Goal: Transaction & Acquisition: Purchase product/service

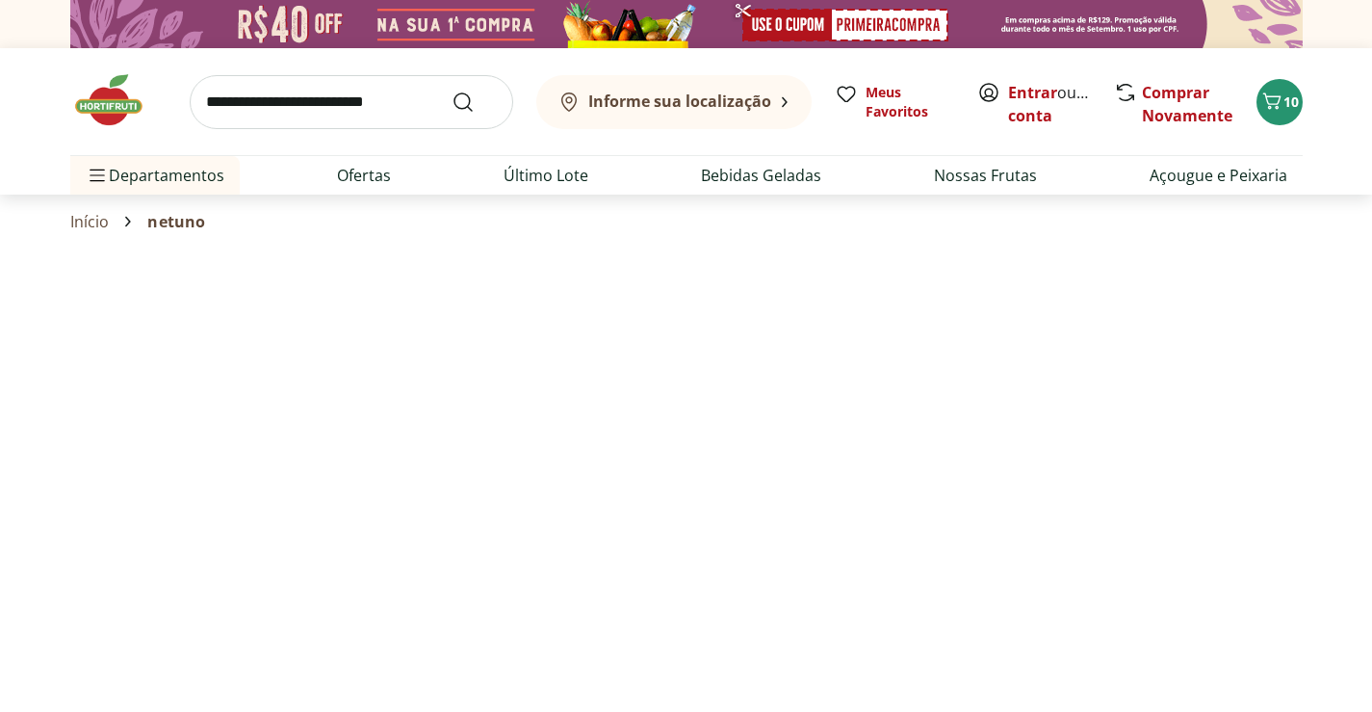
select select "**********"
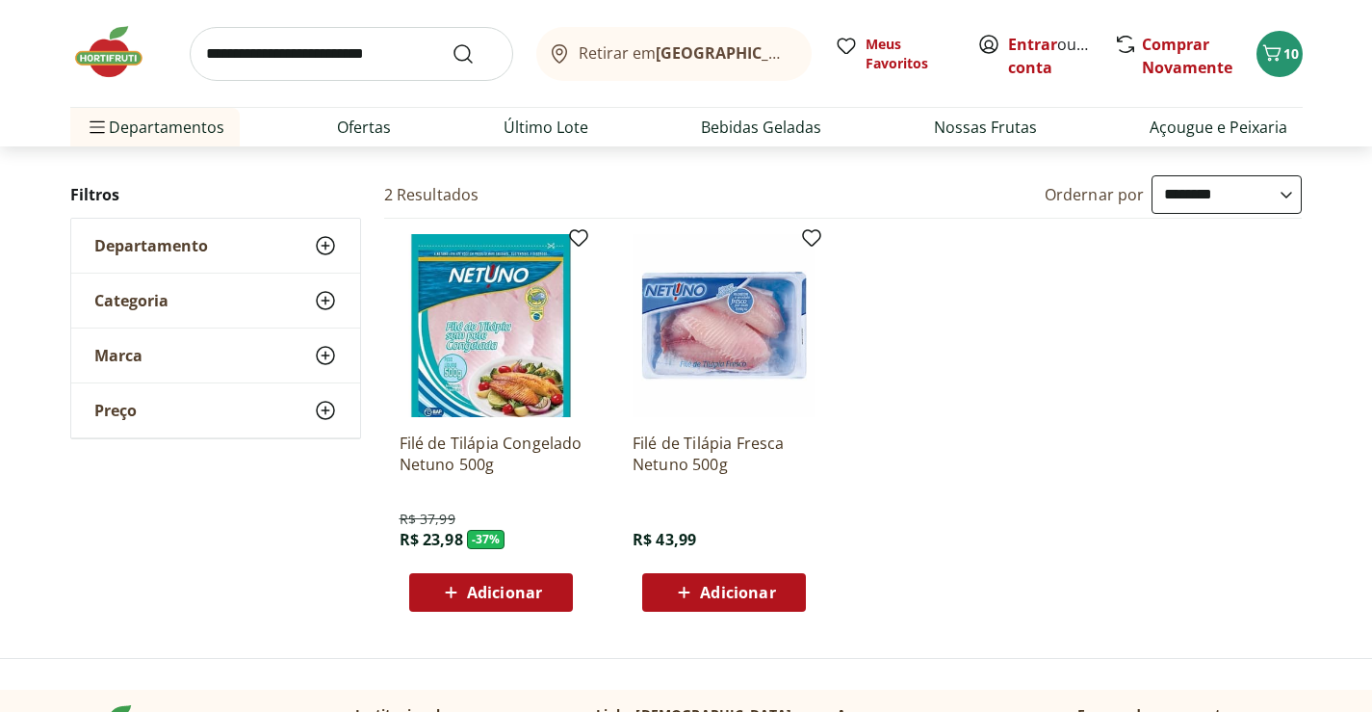
scroll to position [193, 0]
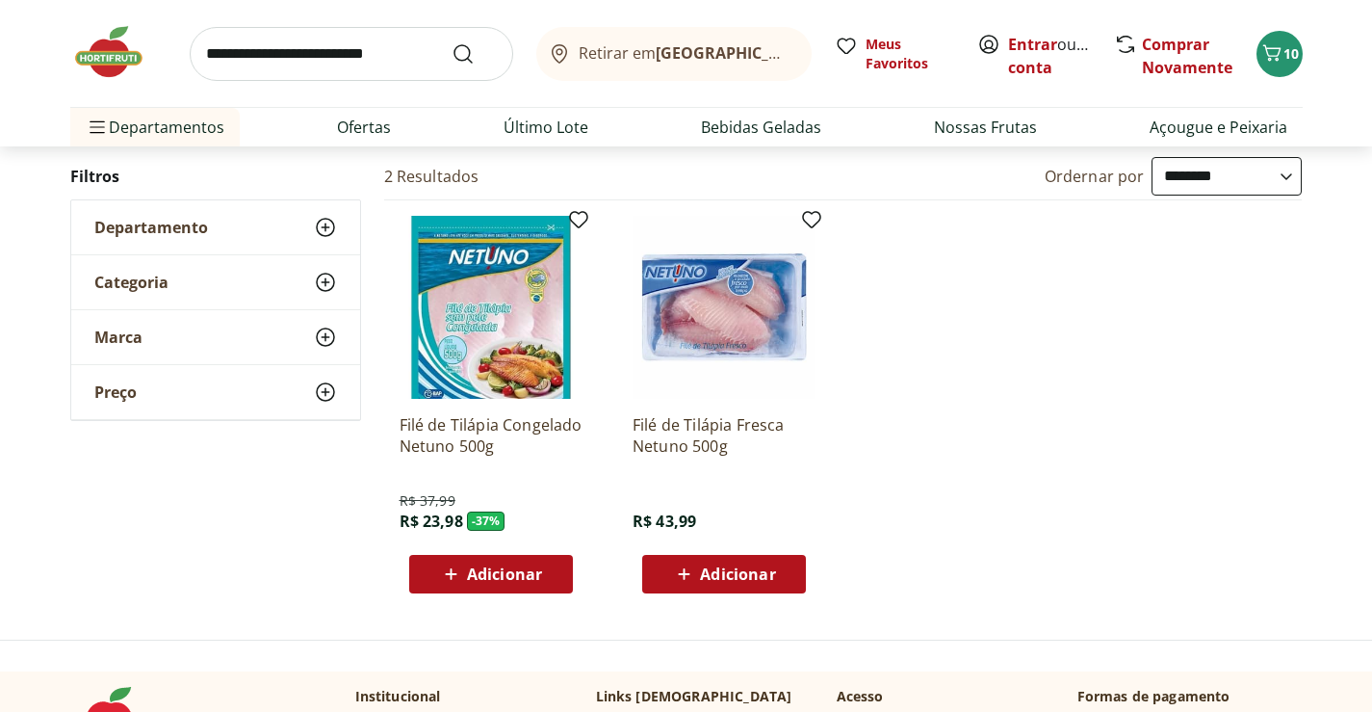
click at [747, 430] on p "Filé de Tilápia Fresca Netuno 500g" at bounding box center [724, 435] width 183 height 42
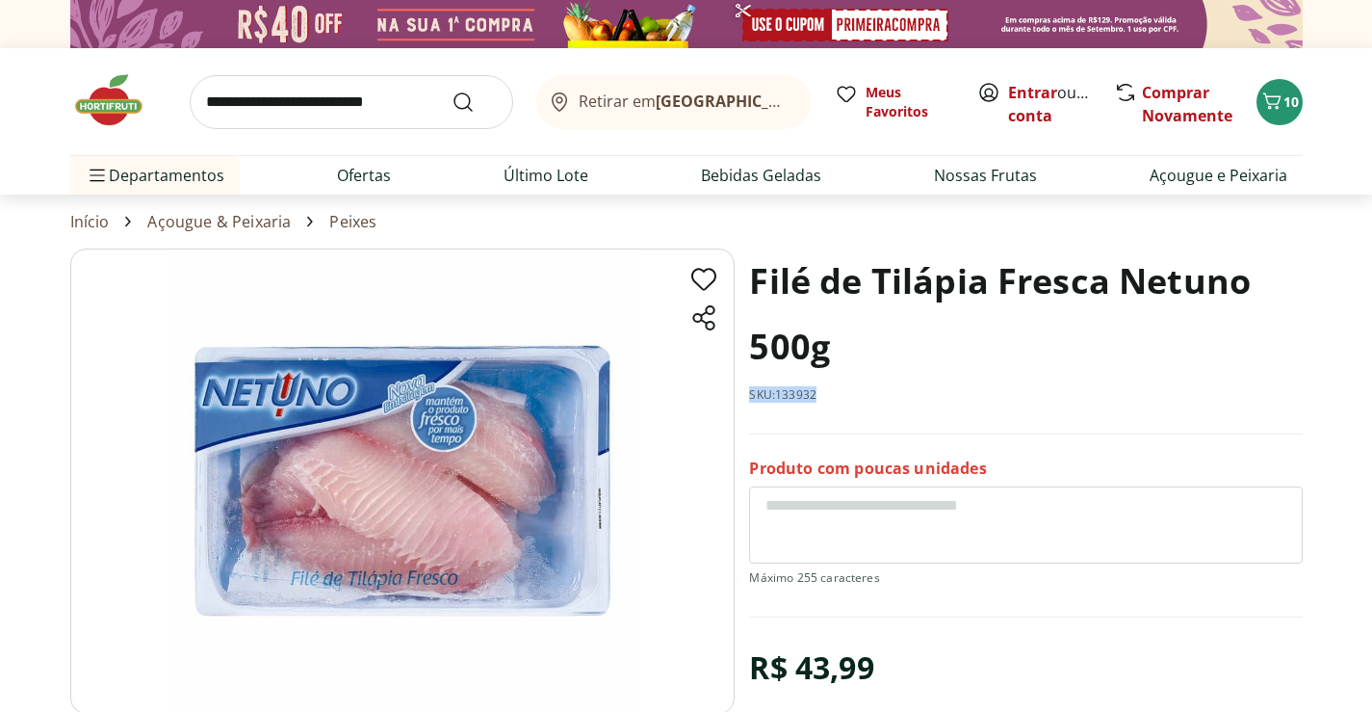
drag, startPoint x: 744, startPoint y: 394, endPoint x: 833, endPoint y: 401, distance: 88.8
click at [829, 399] on section "Filé de Tilápia Fresca Netuno 500g SKU: 133932 Produto com poucas unidades R$ 4…" at bounding box center [686, 592] width 1232 height 688
copy p "SKU: 133932"
